Goal: Information Seeking & Learning: Learn about a topic

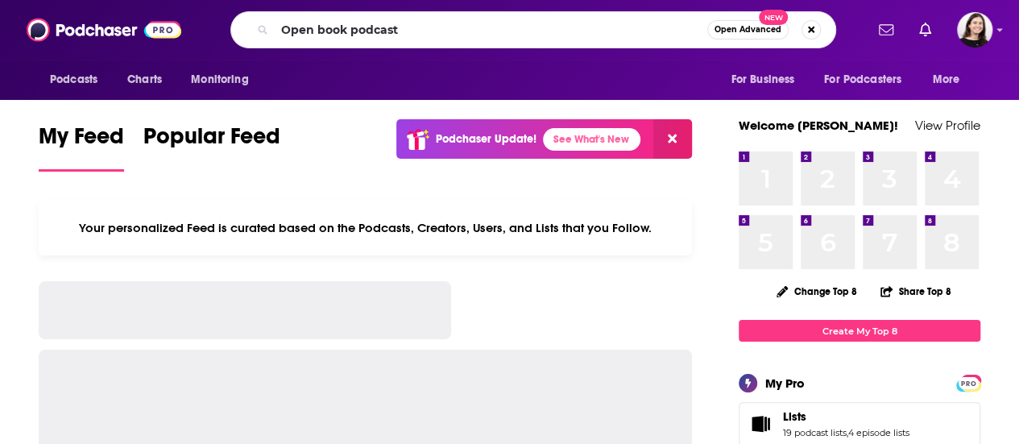
type input "Open book podcast"
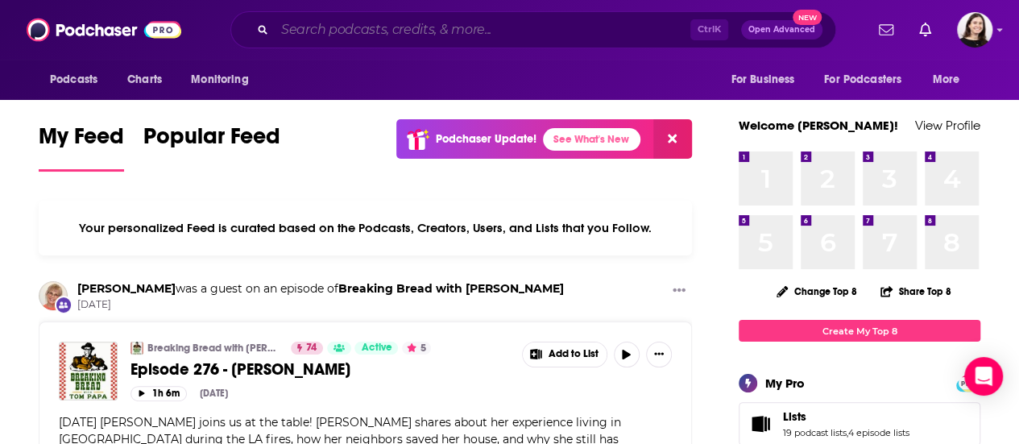
click at [353, 20] on input "Search podcasts, credits, & more..." at bounding box center [482, 30] width 415 height 26
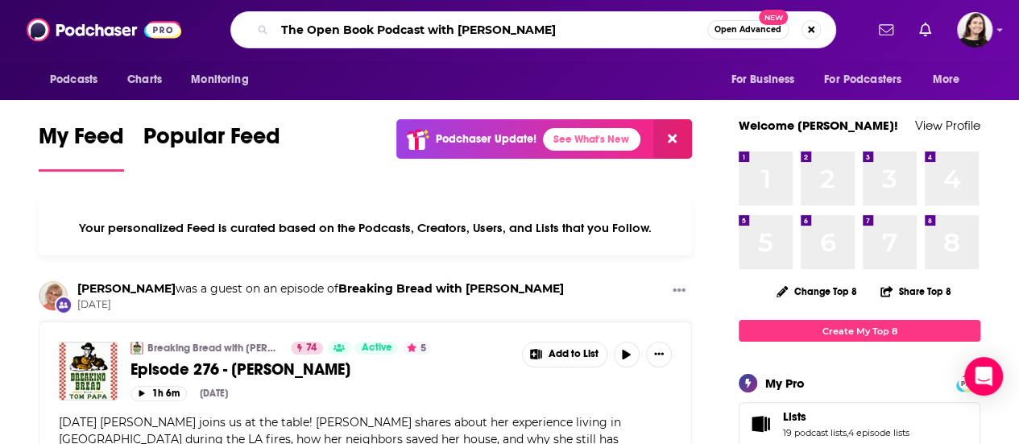
type input "The Open Book Podcast with [PERSON_NAME]"
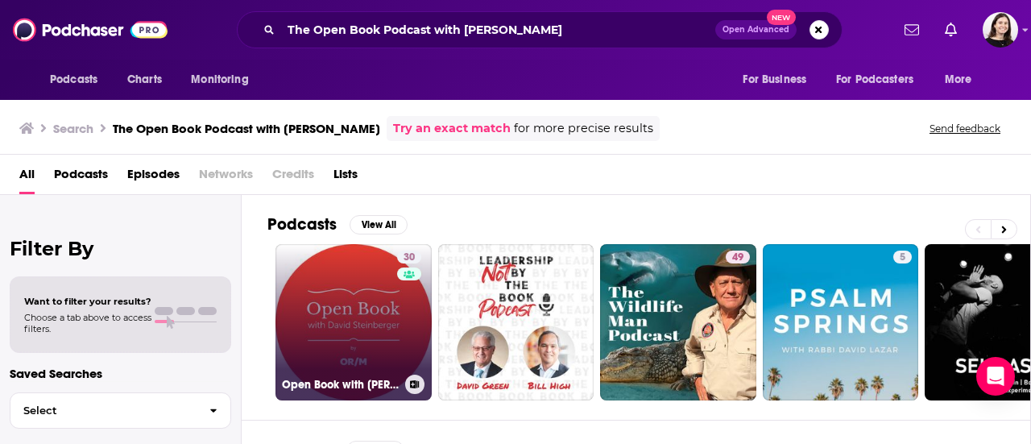
click at [339, 331] on link "30 Open Book with [PERSON_NAME]" at bounding box center [353, 322] width 156 height 156
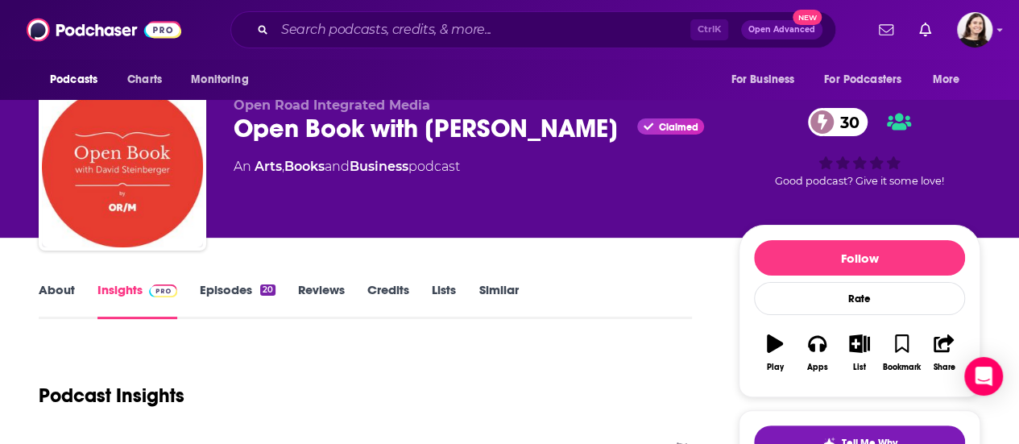
scroll to position [26, 0]
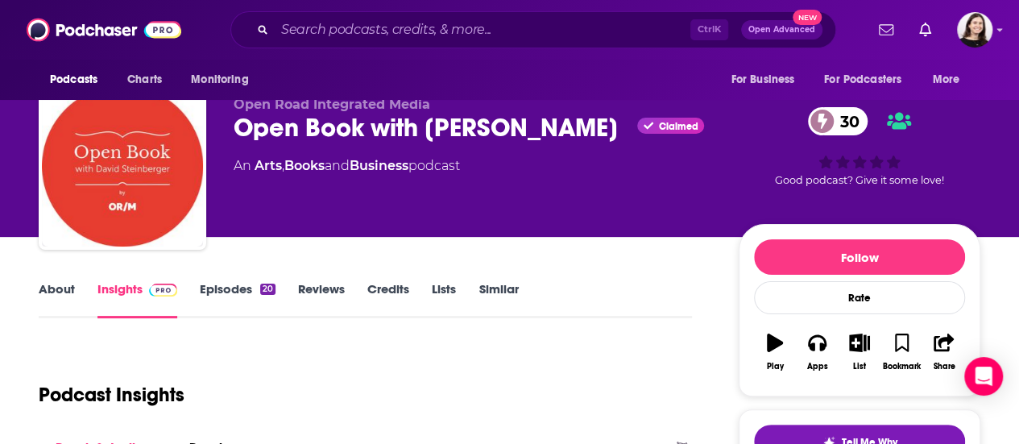
click at [245, 296] on link "Episodes 20" at bounding box center [238, 299] width 76 height 37
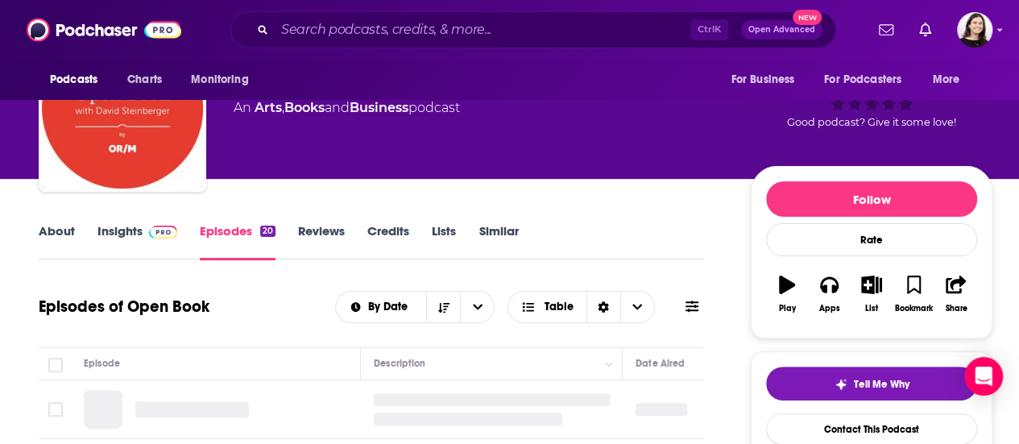
scroll to position [180, 0]
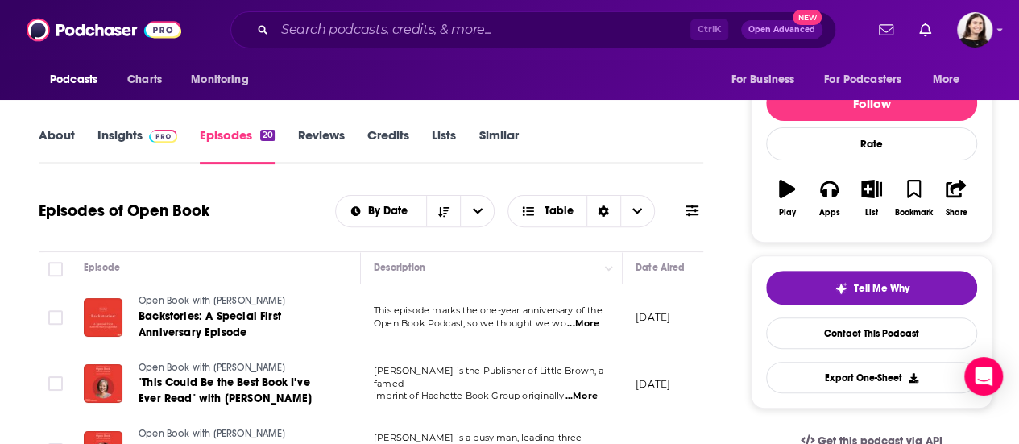
click at [127, 148] on link "Insights" at bounding box center [137, 145] width 80 height 37
